Goal: Information Seeking & Learning: Learn about a topic

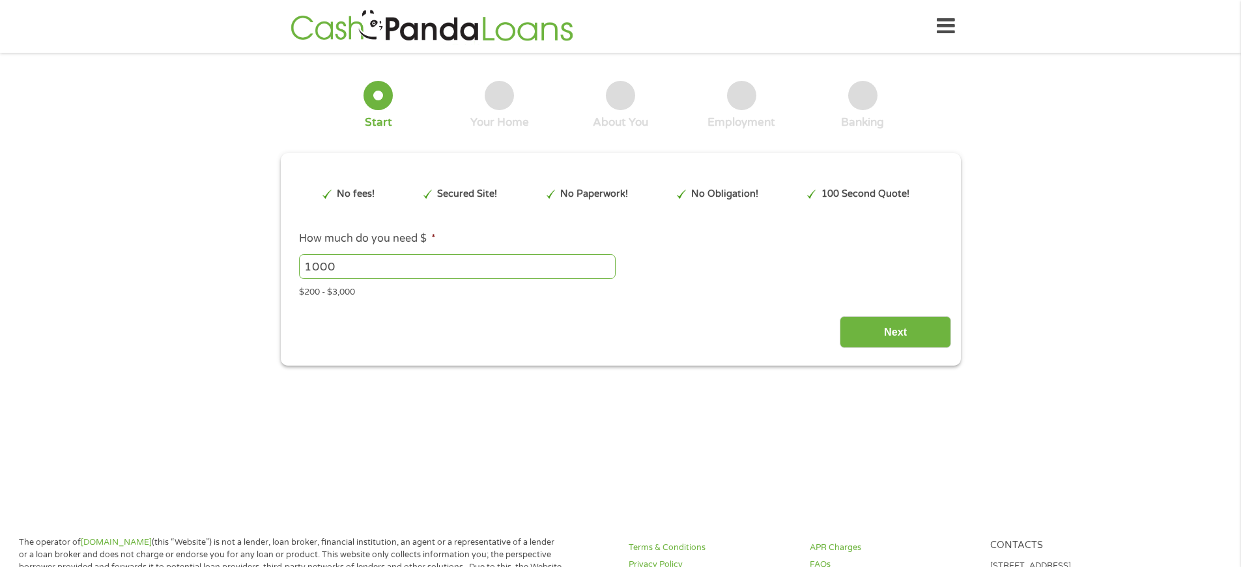
scroll to position [496, 0]
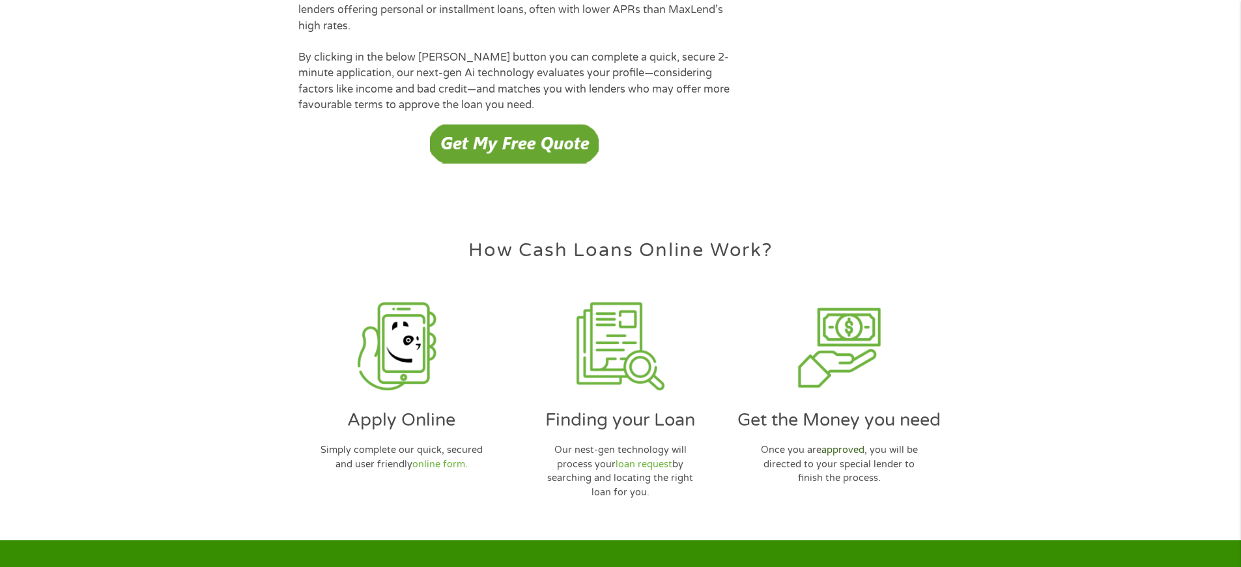
scroll to position [3767, 0]
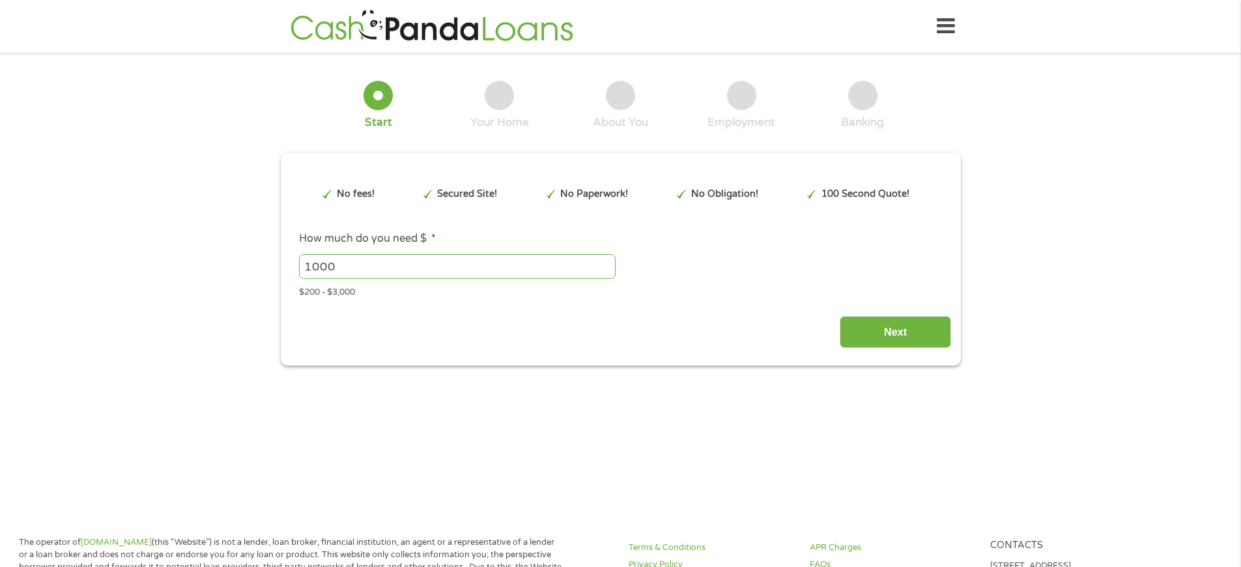
scroll to position [298, 0]
